Goal: Task Accomplishment & Management: Manage account settings

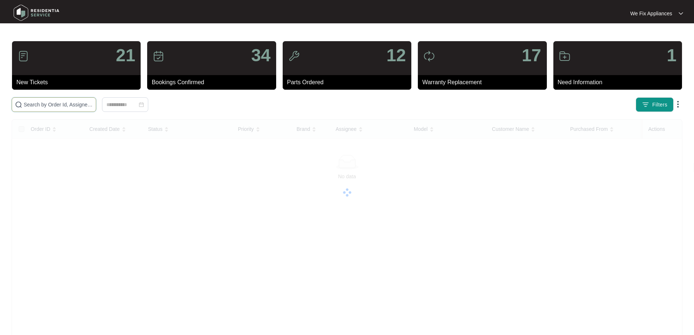
click at [40, 104] on input "text" at bounding box center [58, 105] width 69 height 8
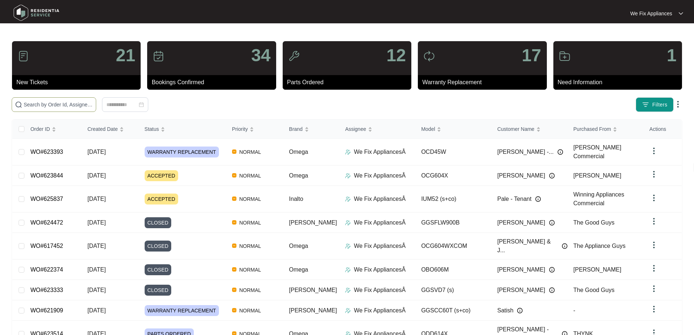
click at [40, 104] on input "text" at bounding box center [58, 105] width 69 height 8
paste input "625020"
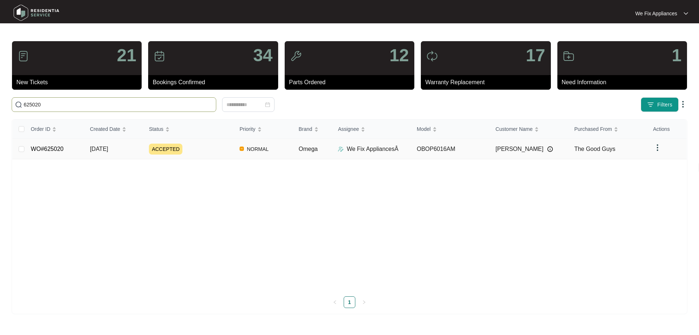
type input "625020"
click at [165, 153] on span "ACCEPTED" at bounding box center [166, 148] width 34 height 11
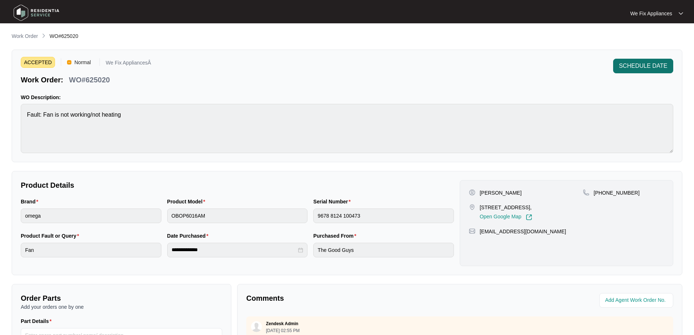
click at [640, 68] on span "SCHEDULE DATE" at bounding box center [643, 66] width 48 height 9
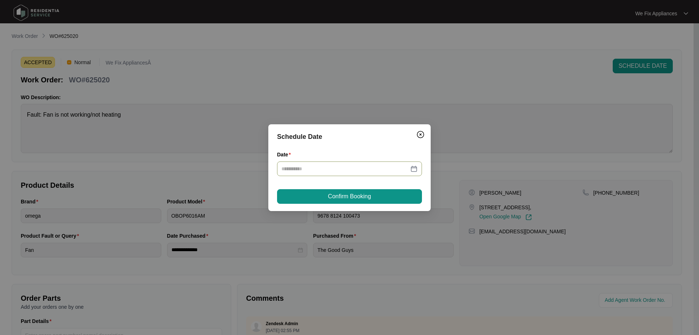
click at [372, 168] on input "Date" at bounding box center [345, 169] width 127 height 8
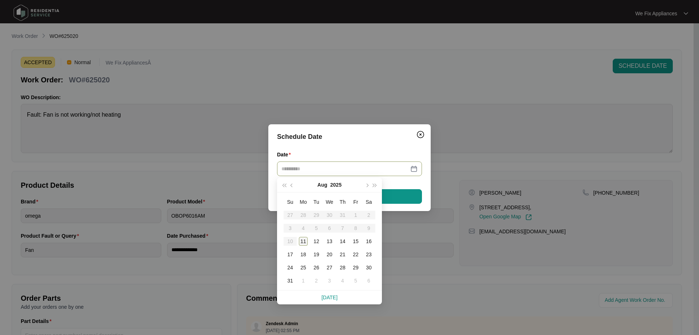
type input "**********"
click at [303, 244] on div "11" at bounding box center [303, 241] width 9 height 9
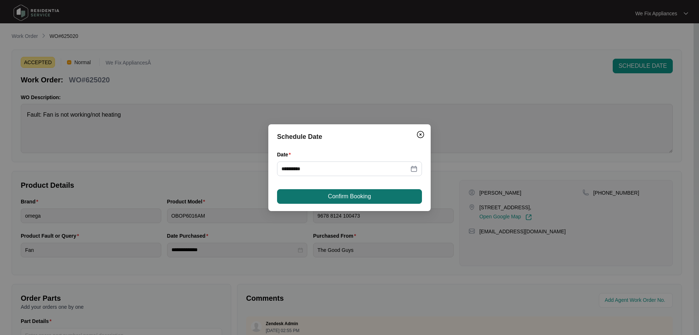
click at [334, 195] on span "Confirm Booking" at bounding box center [349, 196] width 43 height 9
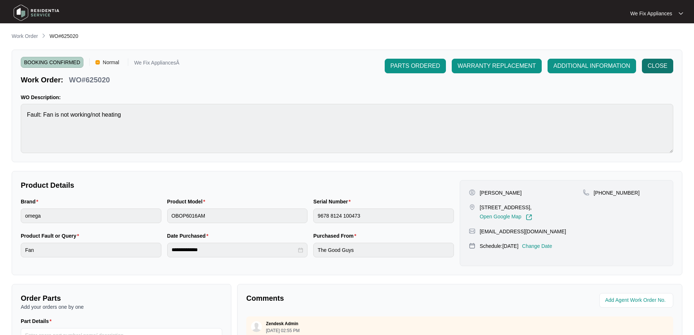
click at [665, 64] on span "CLOSE" at bounding box center [658, 66] width 20 height 9
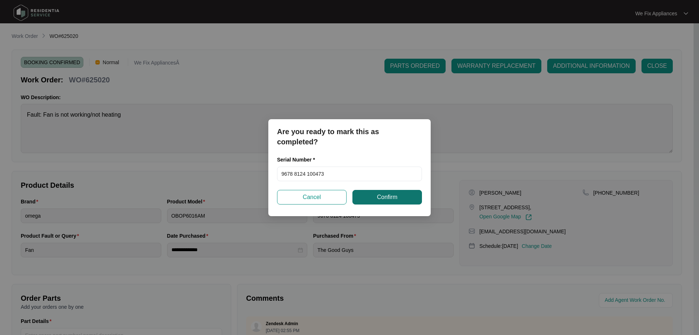
click at [408, 197] on button "Confirm" at bounding box center [388, 197] width 70 height 15
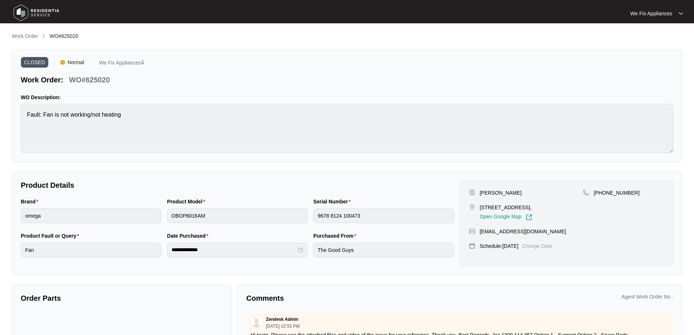
click at [32, 19] on img at bounding box center [36, 13] width 51 height 22
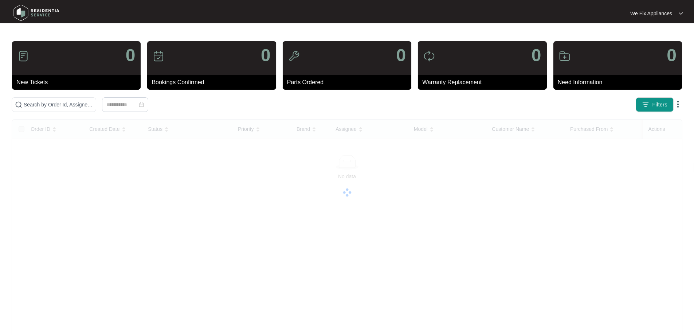
click at [36, 16] on img at bounding box center [36, 13] width 51 height 22
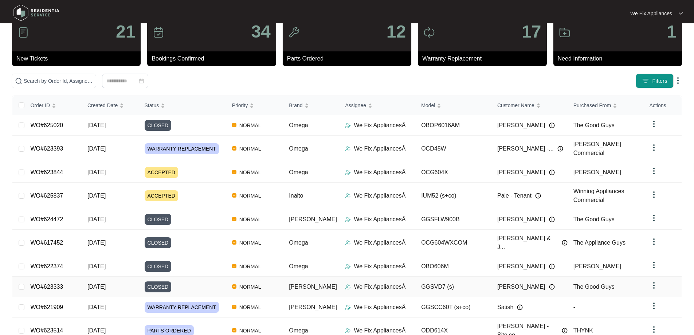
scroll to position [53, 0]
